Goal: Find contact information: Find contact information

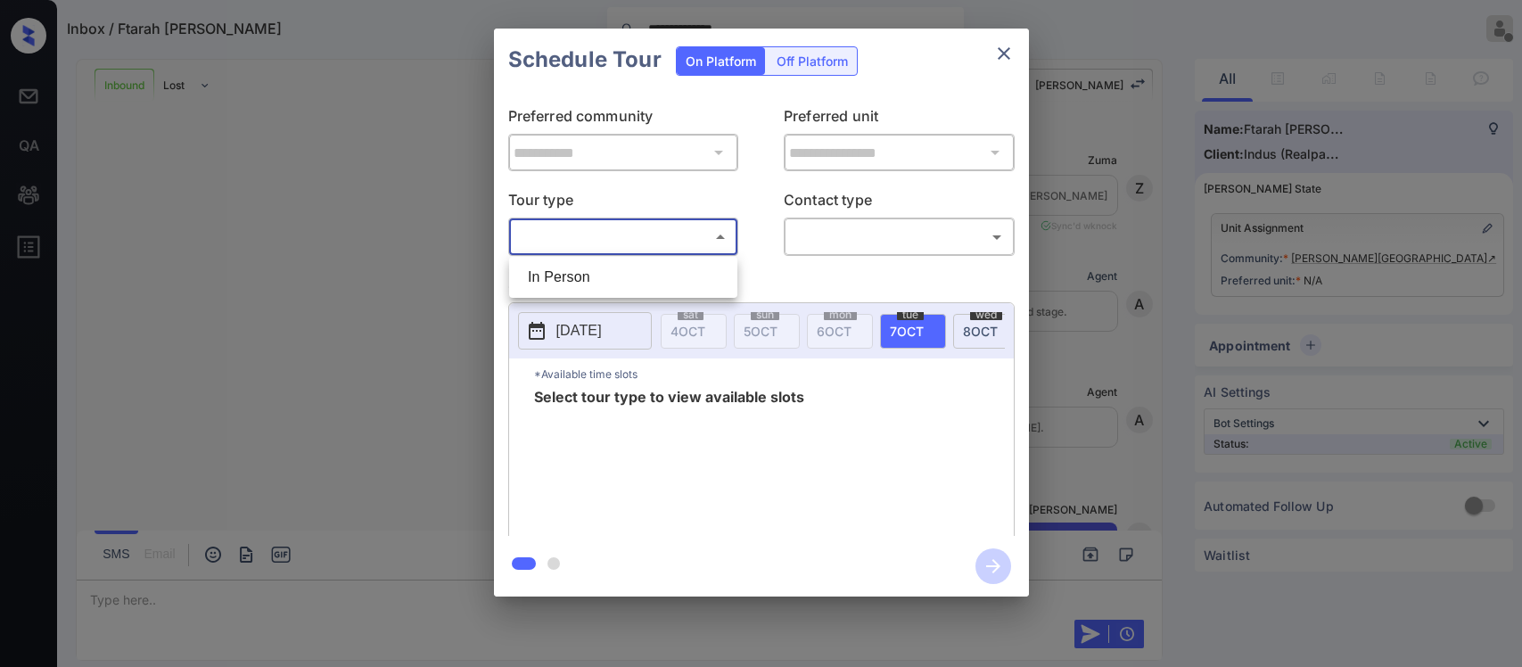
click at [682, 277] on li "In Person" at bounding box center [623, 277] width 219 height 32
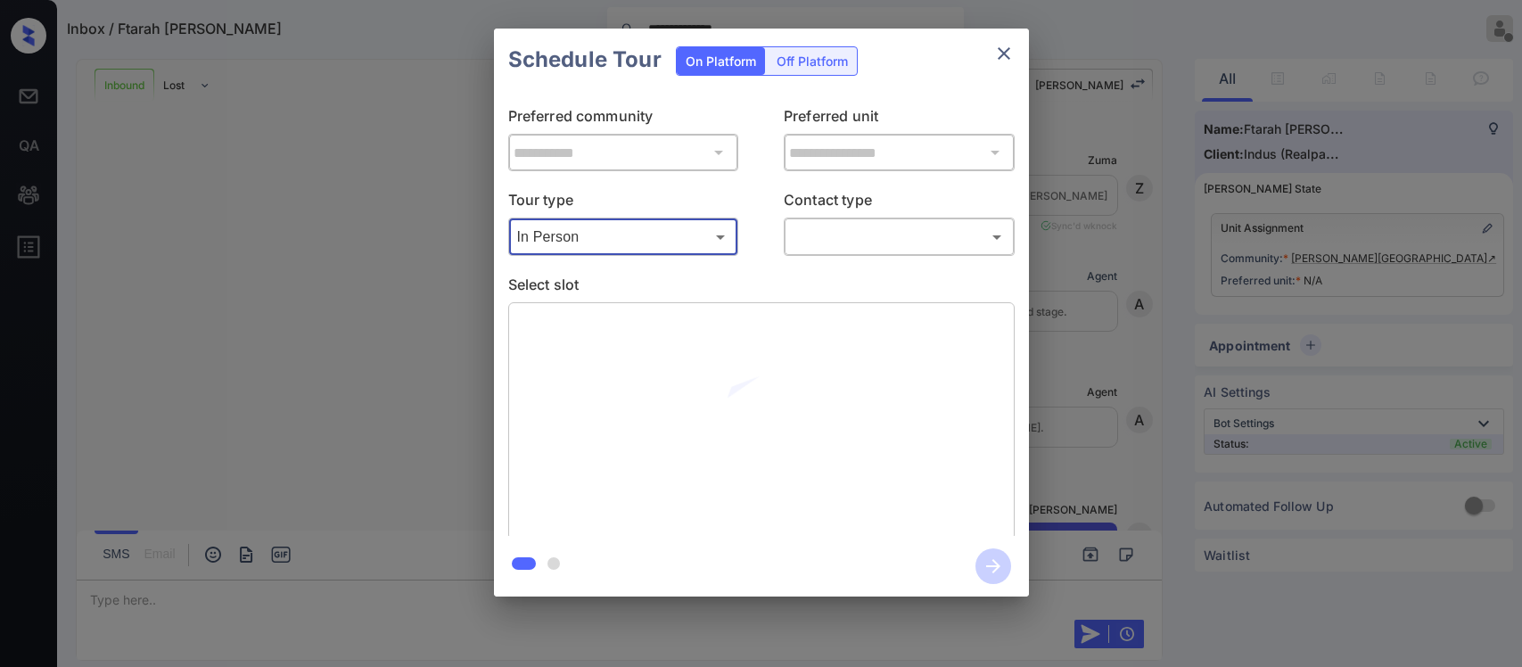
type input "********"
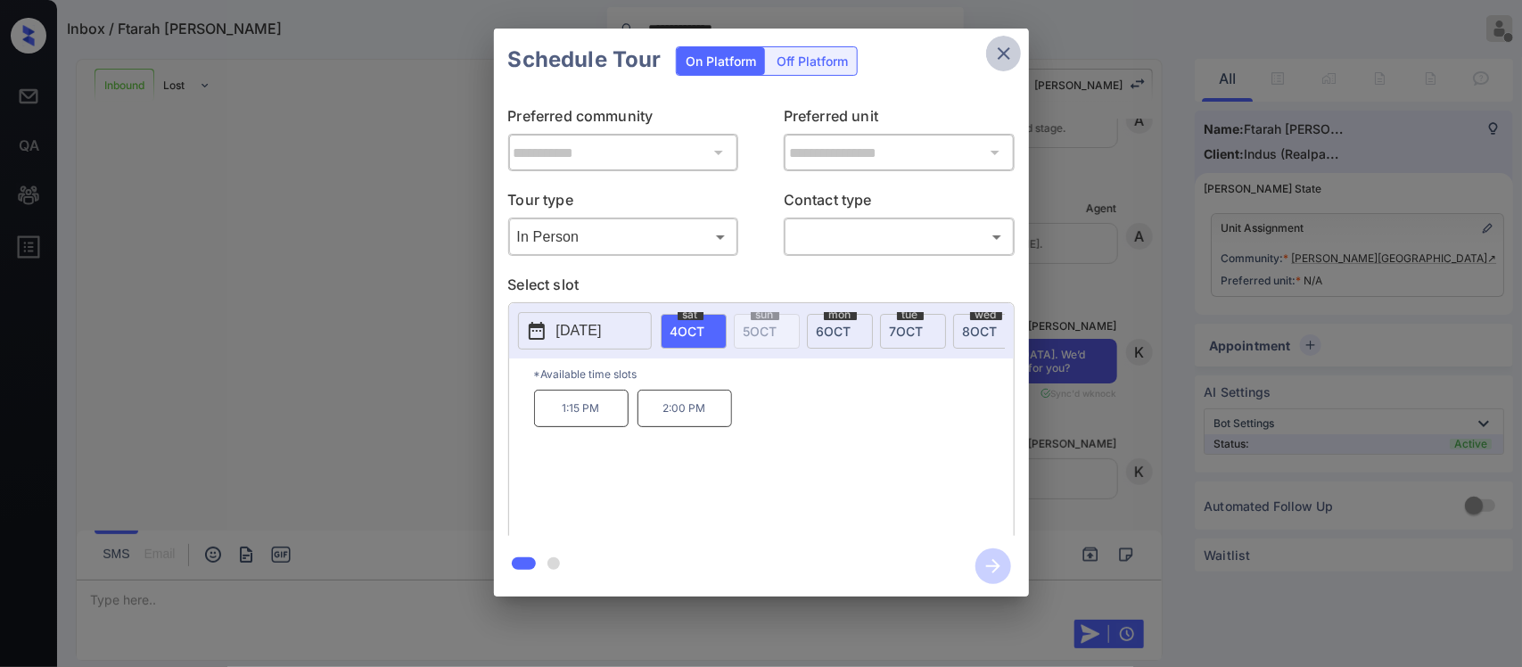
click at [1008, 52] on icon "close" at bounding box center [1003, 53] width 21 height 21
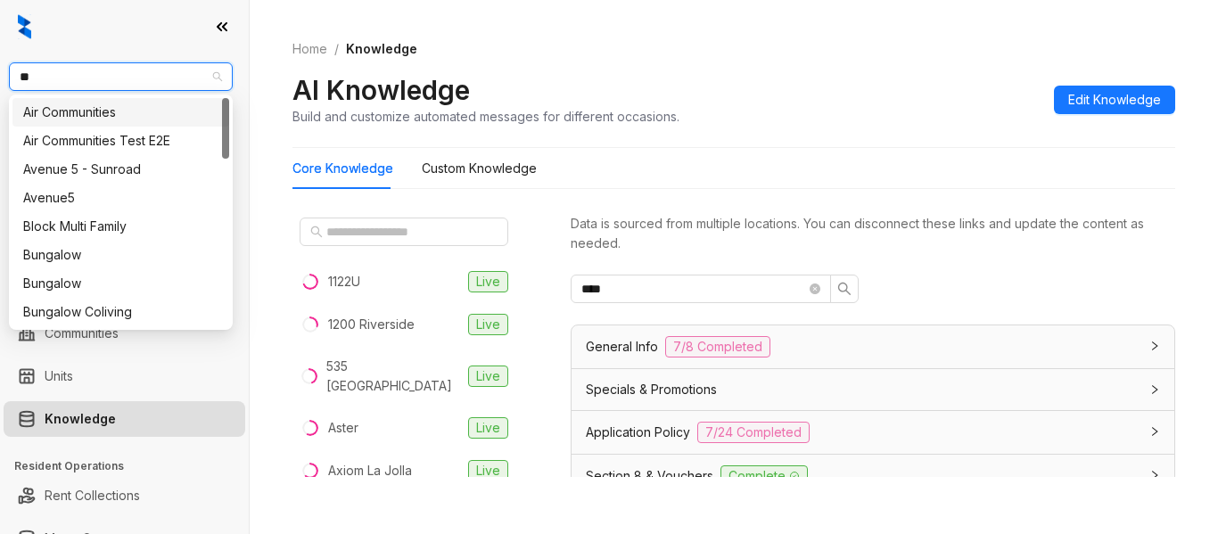
scroll to position [401, 0]
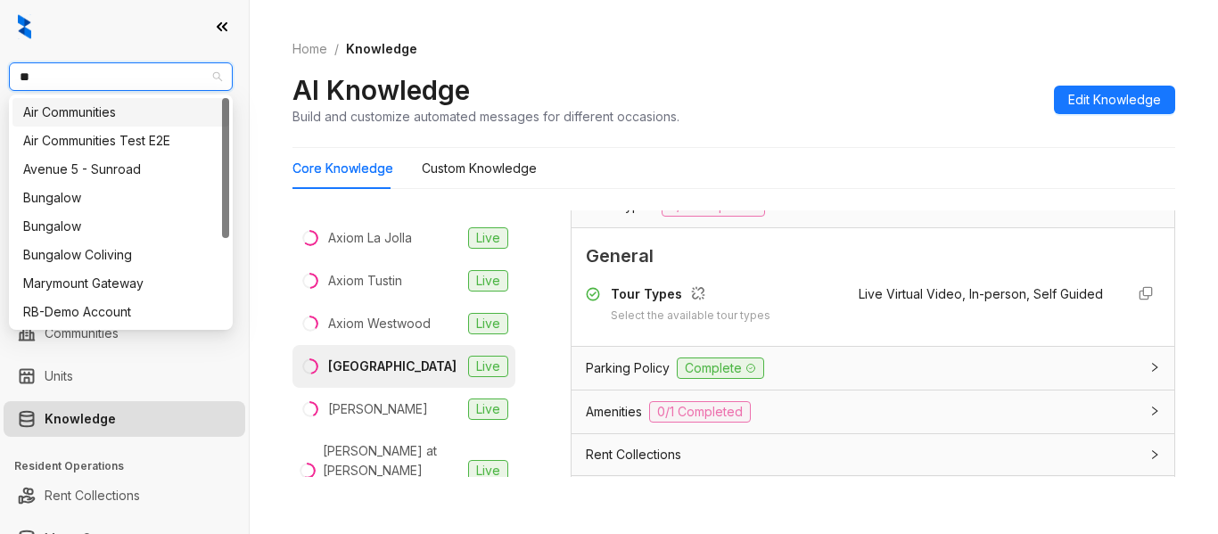
type input "***"
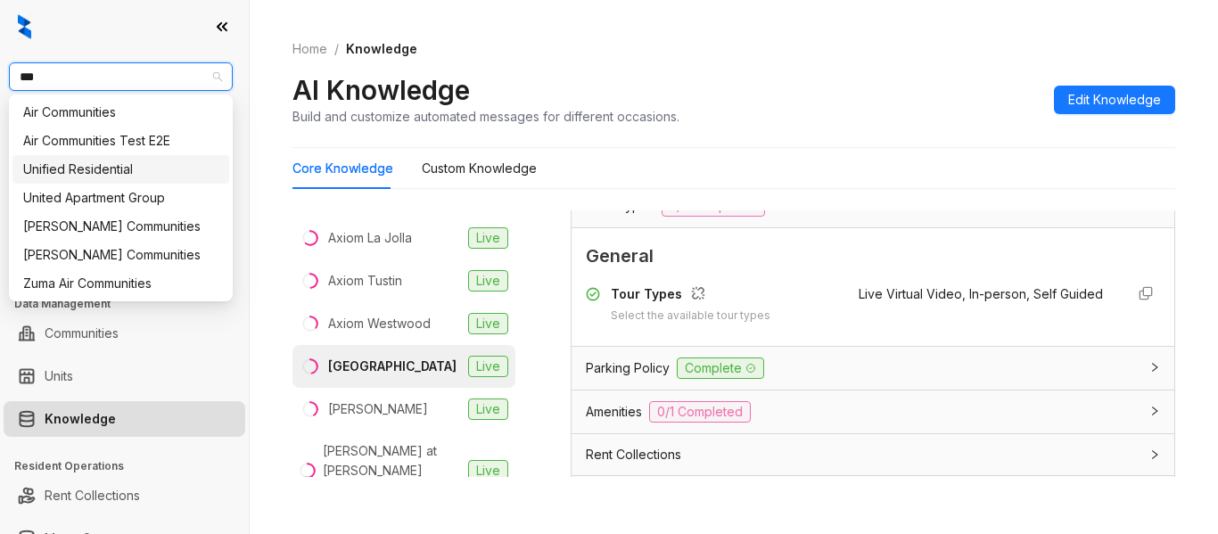
click at [103, 170] on div "Unified Residential" at bounding box center [120, 170] width 195 height 20
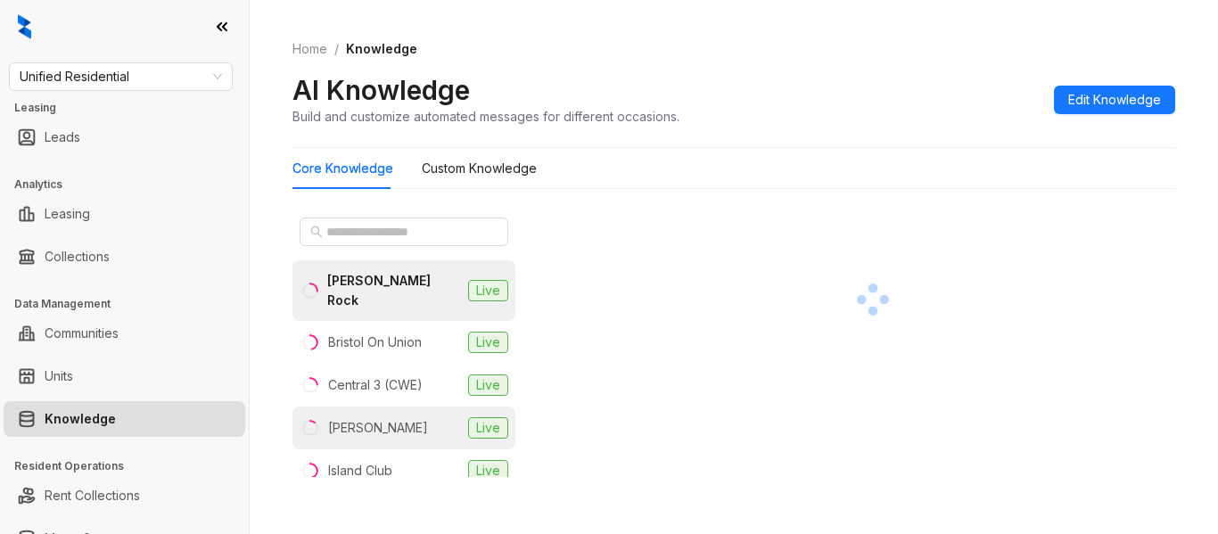
click at [501, 407] on li "[PERSON_NAME] Live" at bounding box center [403, 428] width 223 height 43
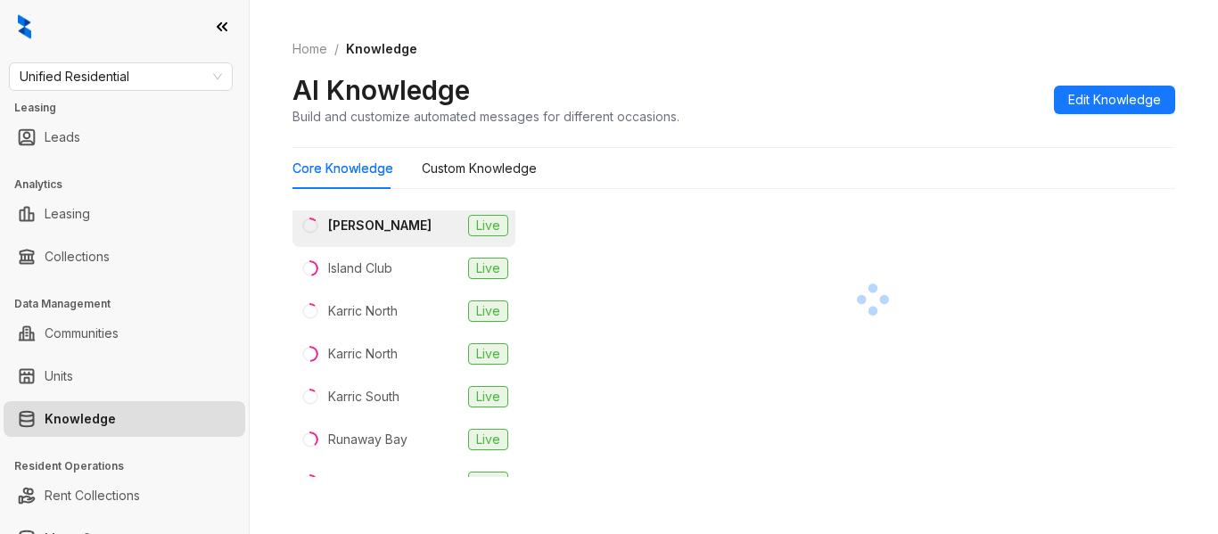
scroll to position [233, 0]
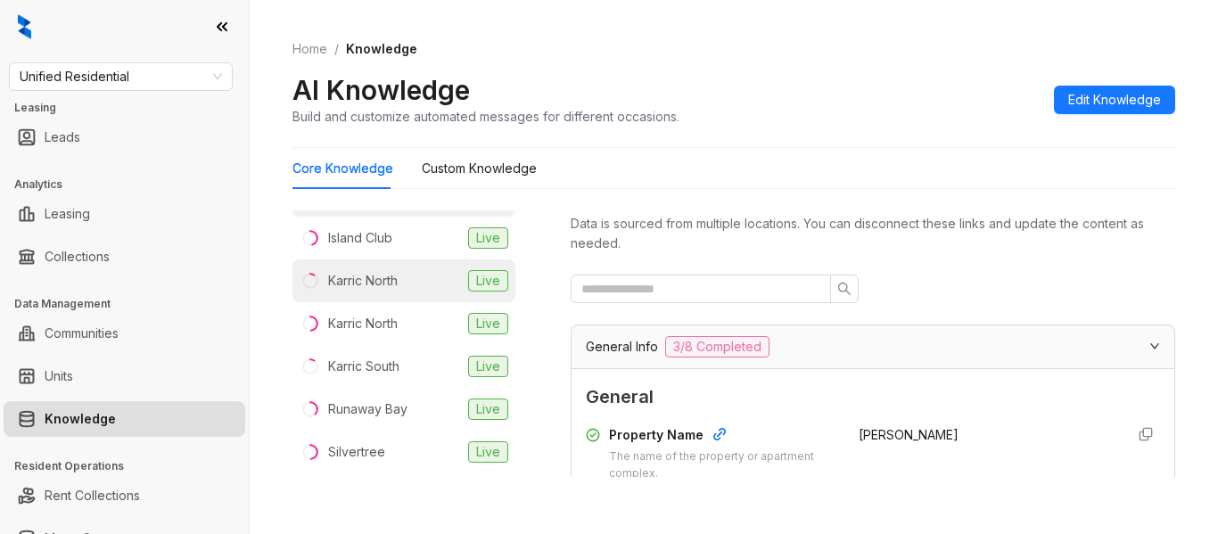
click at [398, 276] on li "Karric North Live" at bounding box center [403, 280] width 223 height 43
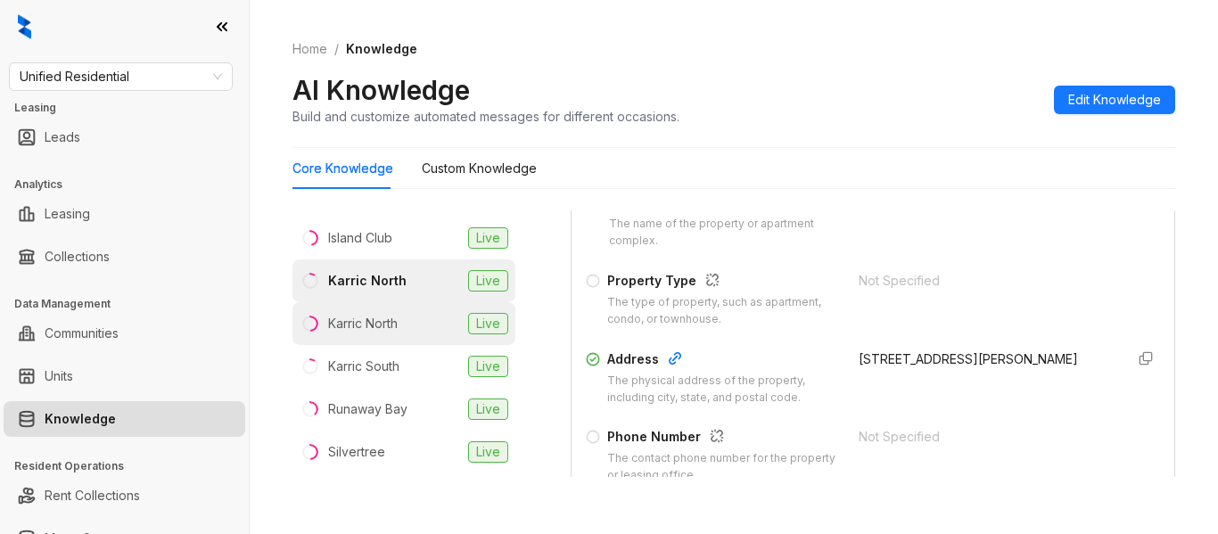
click at [403, 307] on li "Karric North Live" at bounding box center [403, 323] width 223 height 43
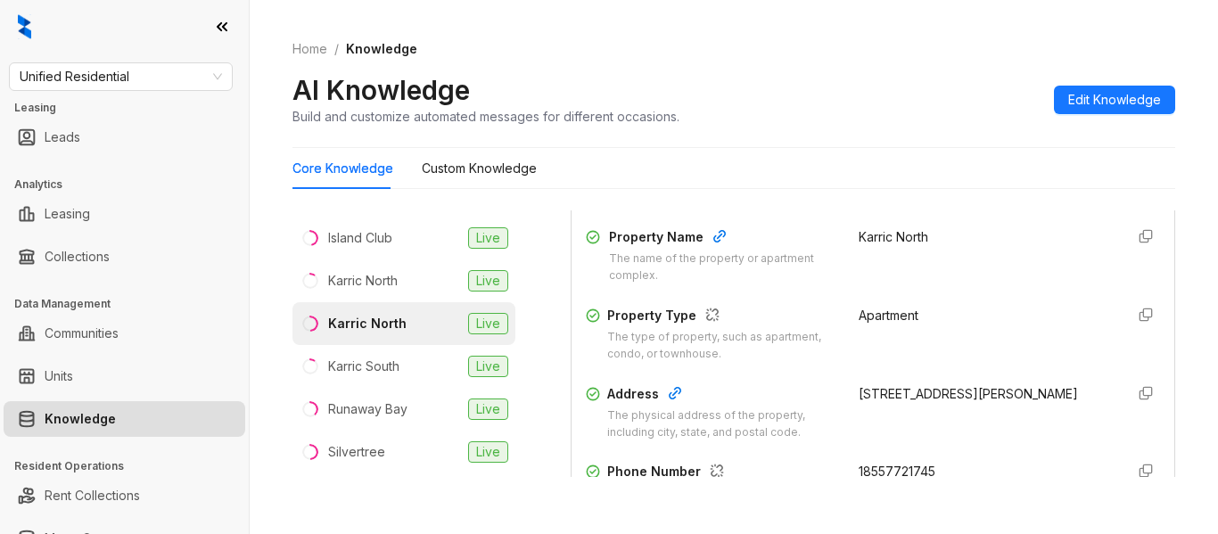
scroll to position [233, 0]
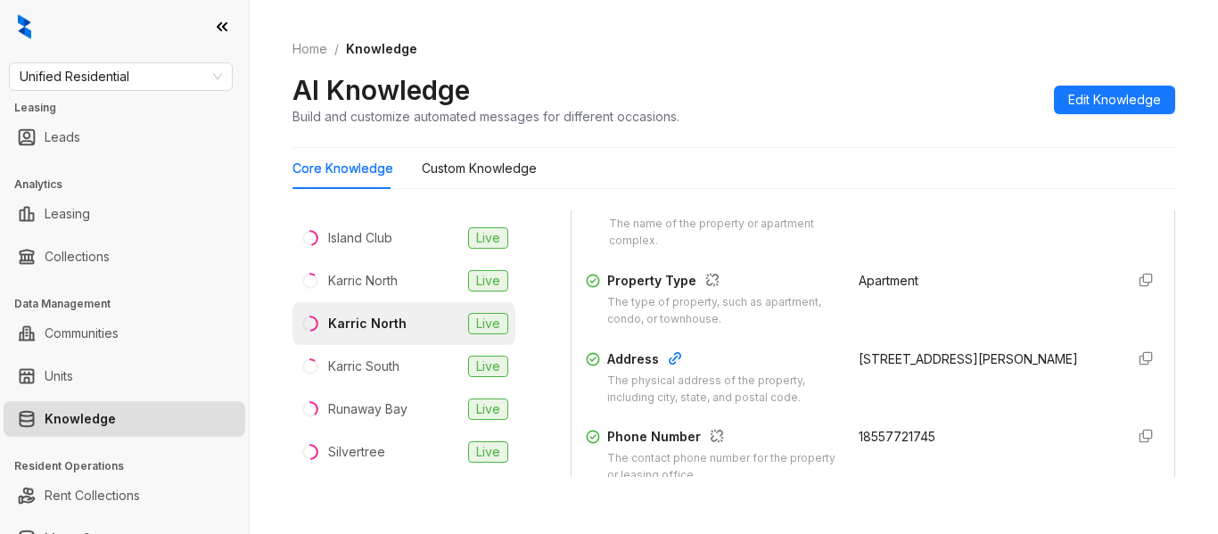
click at [864, 437] on span "18557721745" at bounding box center [897, 436] width 77 height 15
copy div "18557721745"
